Goal: Task Accomplishment & Management: Manage account settings

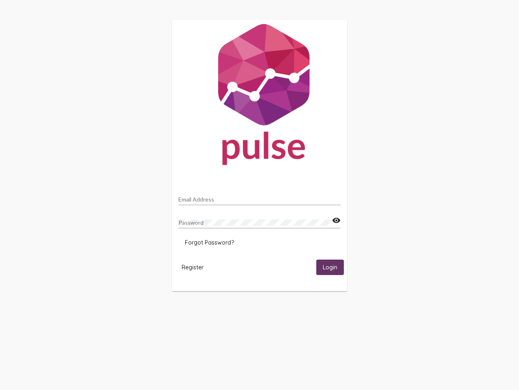
click at [260, 197] on input "Email Address" at bounding box center [260, 199] width 162 height 6
click at [336, 220] on mat-icon "visibility" at bounding box center [336, 220] width 9 height 10
click at [209, 242] on span "Forgot Password?" at bounding box center [209, 242] width 49 height 7
click at [193, 267] on span "Register" at bounding box center [193, 266] width 22 height 7
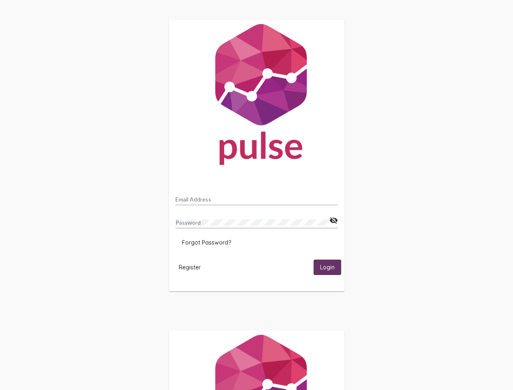
click at [330, 267] on span "Login" at bounding box center [327, 267] width 15 height 7
